Goal: Task Accomplishment & Management: Complete application form

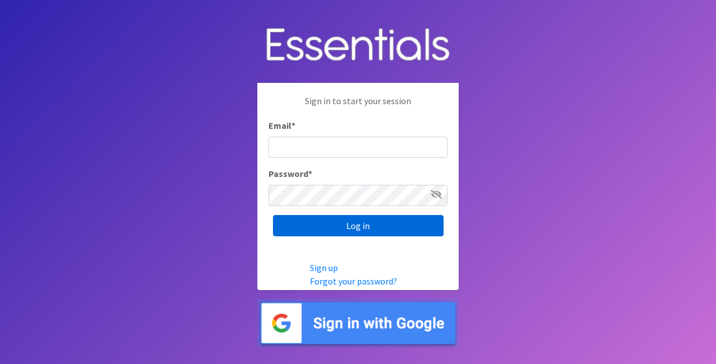
click at [373, 224] on input "Log in" at bounding box center [358, 225] width 171 height 21
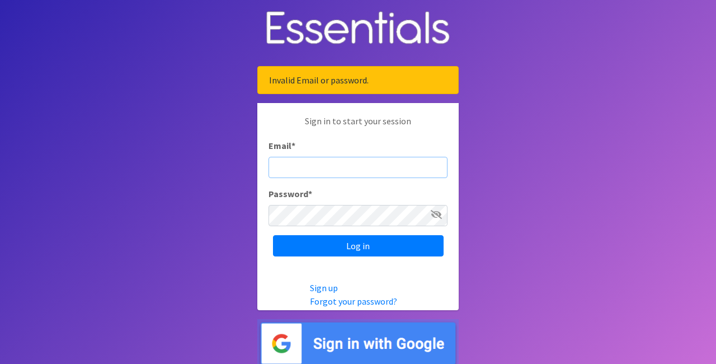
type input "[EMAIL_ADDRESS][DOMAIN_NAME]"
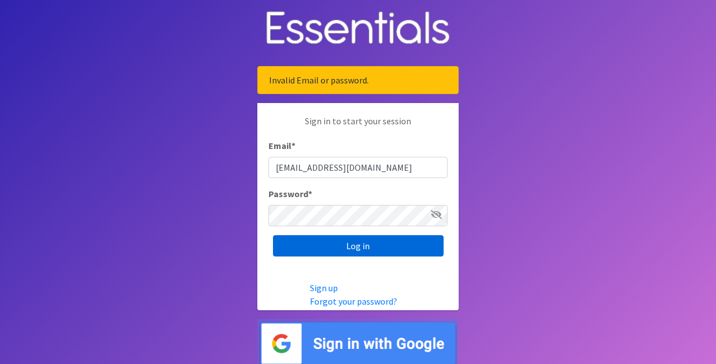
click at [363, 247] on input "Log in" at bounding box center [358, 245] width 171 height 21
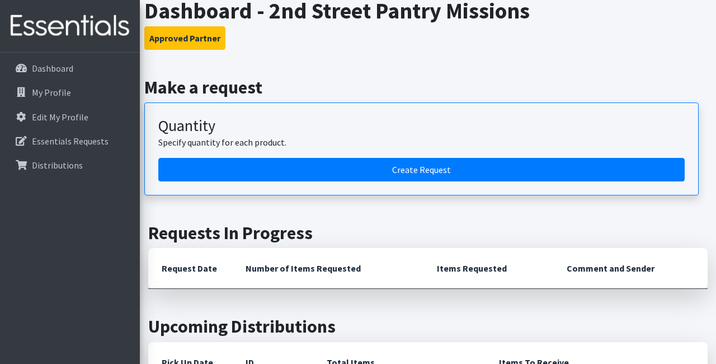
scroll to position [73, 0]
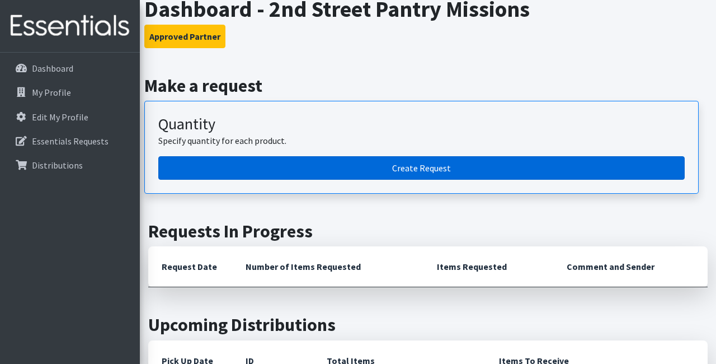
click at [420, 167] on link "Create Request" at bounding box center [421, 167] width 526 height 23
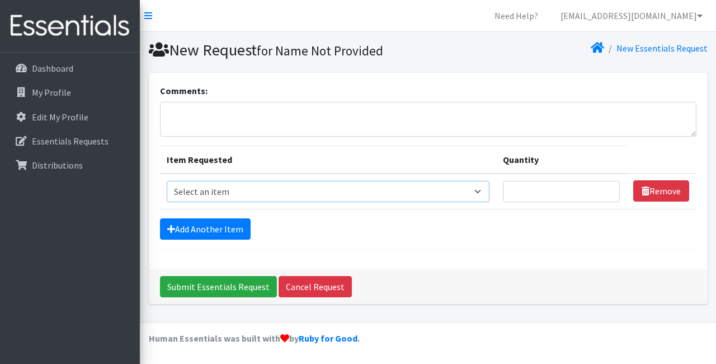
select select "4566"
click at [523, 187] on input "Quantity" at bounding box center [561, 191] width 117 height 21
type input "750"
click at [209, 227] on link "Add Another Item" at bounding box center [205, 228] width 91 height 21
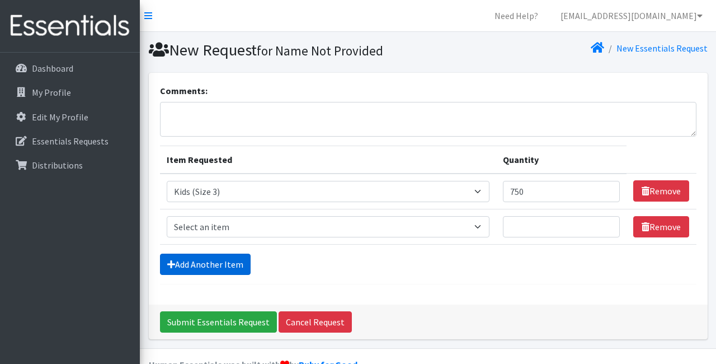
scroll to position [26, 0]
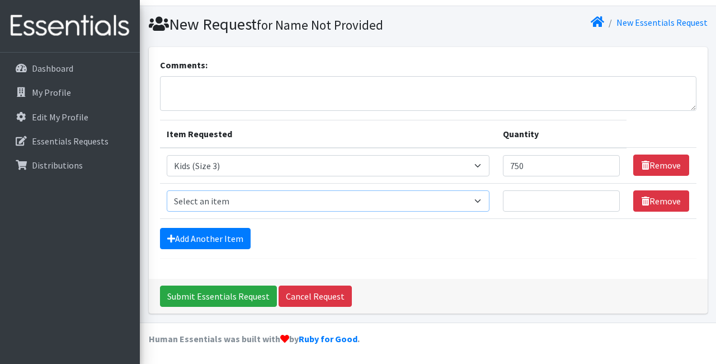
select select "4567"
click at [530, 201] on input "Quantity" at bounding box center [561, 200] width 117 height 21
type input "1250"
click at [220, 236] on link "Add Another Item" at bounding box center [205, 238] width 91 height 21
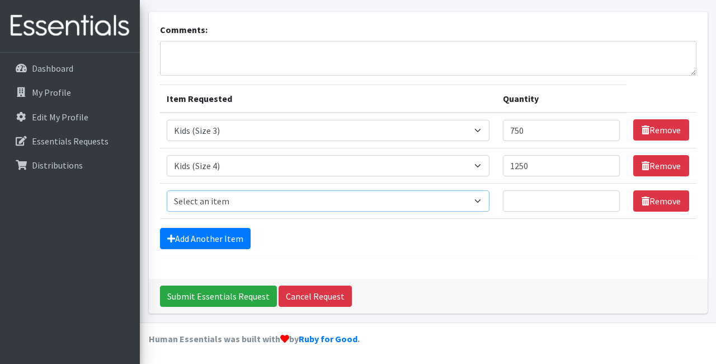
select select "4568"
click at [525, 198] on input "Quantity" at bounding box center [561, 200] width 117 height 21
type input "1500"
click at [210, 235] on link "Add Another Item" at bounding box center [205, 238] width 91 height 21
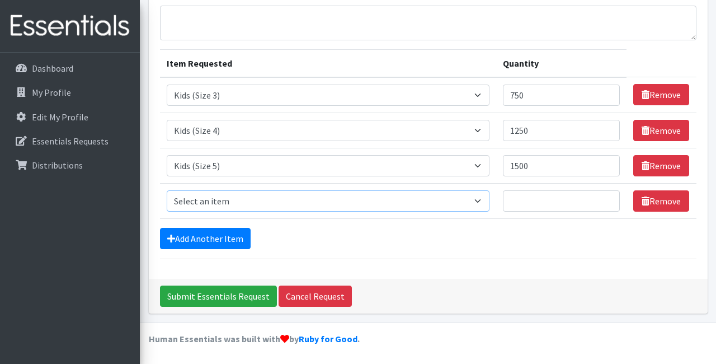
select select "4572"
click at [521, 202] on input "Quantity" at bounding box center [561, 200] width 117 height 21
type input "1500"
click at [207, 239] on link "Add Another Item" at bounding box center [205, 238] width 91 height 21
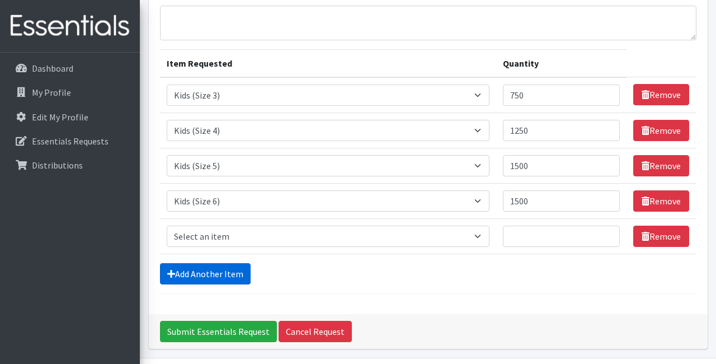
scroll to position [131, 0]
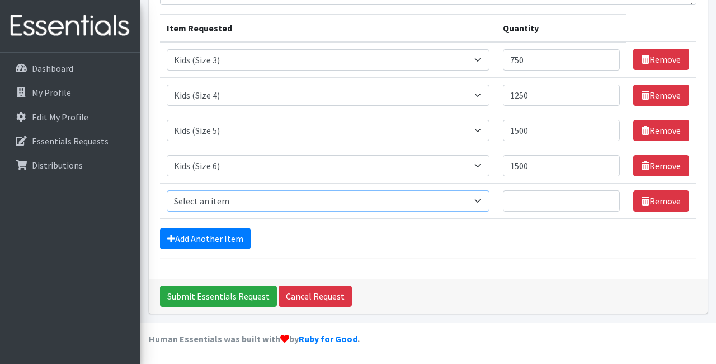
select select "4558"
click at [519, 204] on input "Quantity" at bounding box center [561, 200] width 117 height 21
type input "100"
click at [220, 237] on link "Add Another Item" at bounding box center [205, 238] width 91 height 21
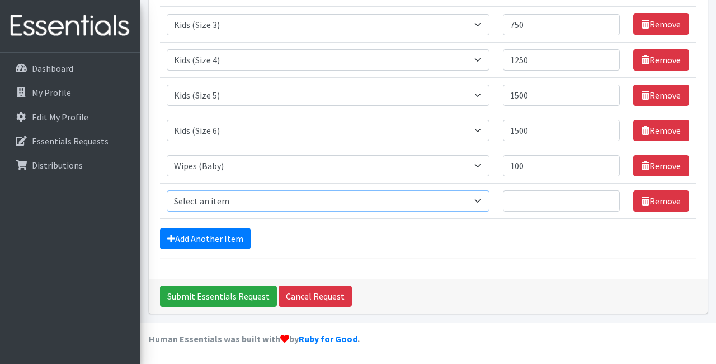
select select "4549"
click at [525, 200] on input "Quantity" at bounding box center [561, 200] width 117 height 21
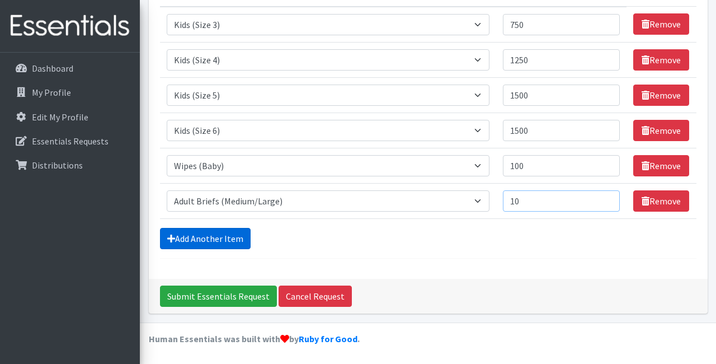
type input "10"
click at [206, 237] on link "Add Another Item" at bounding box center [205, 238] width 91 height 21
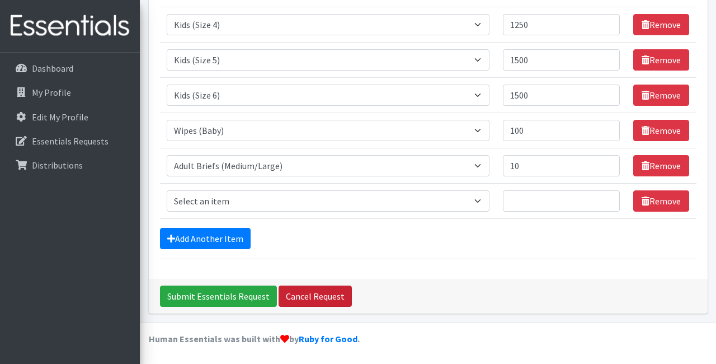
click at [305, 298] on link "Cancel Request" at bounding box center [315, 295] width 73 height 21
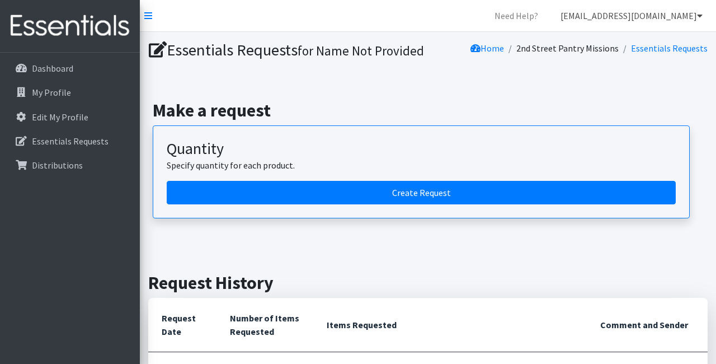
click at [701, 15] on icon at bounding box center [700, 15] width 6 height 9
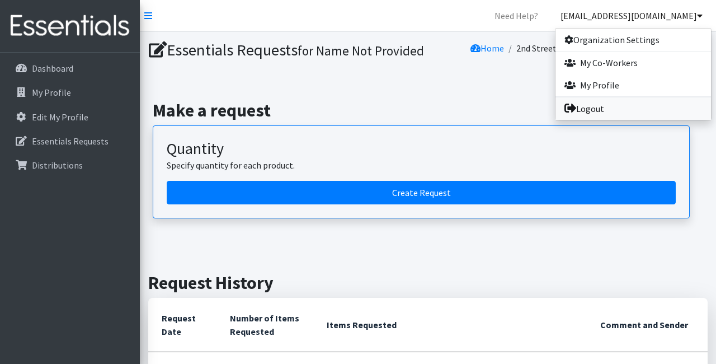
click at [628, 114] on link "Logout" at bounding box center [634, 108] width 156 height 22
